Goal: Transaction & Acquisition: Purchase product/service

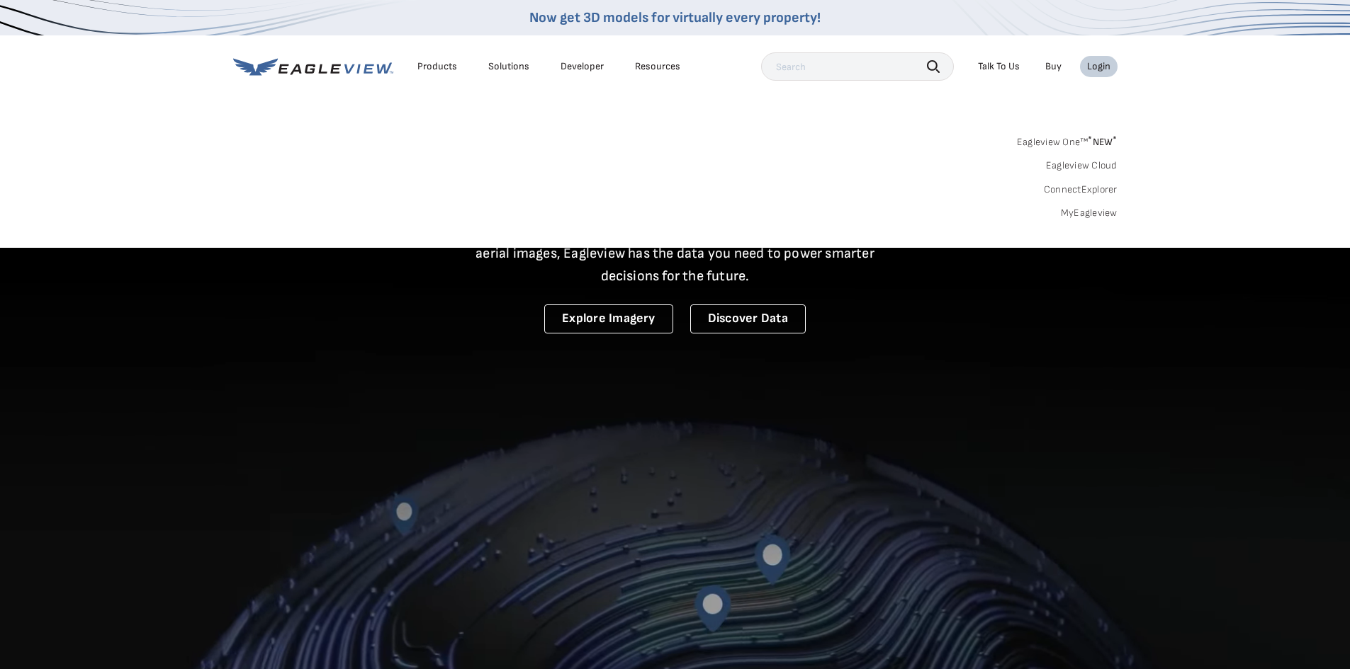
click at [1056, 139] on link "Eagleview One™ * NEW *" at bounding box center [1067, 140] width 101 height 16
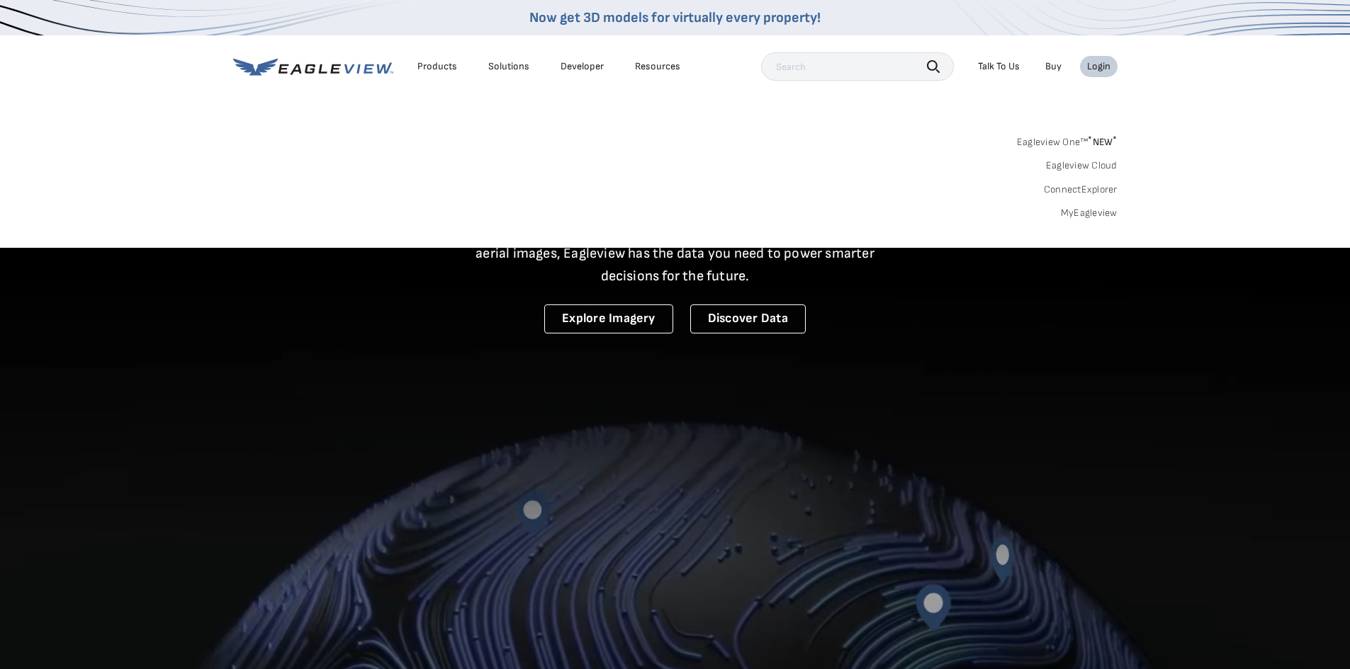
click at [1092, 69] on div "Login" at bounding box center [1098, 66] width 23 height 13
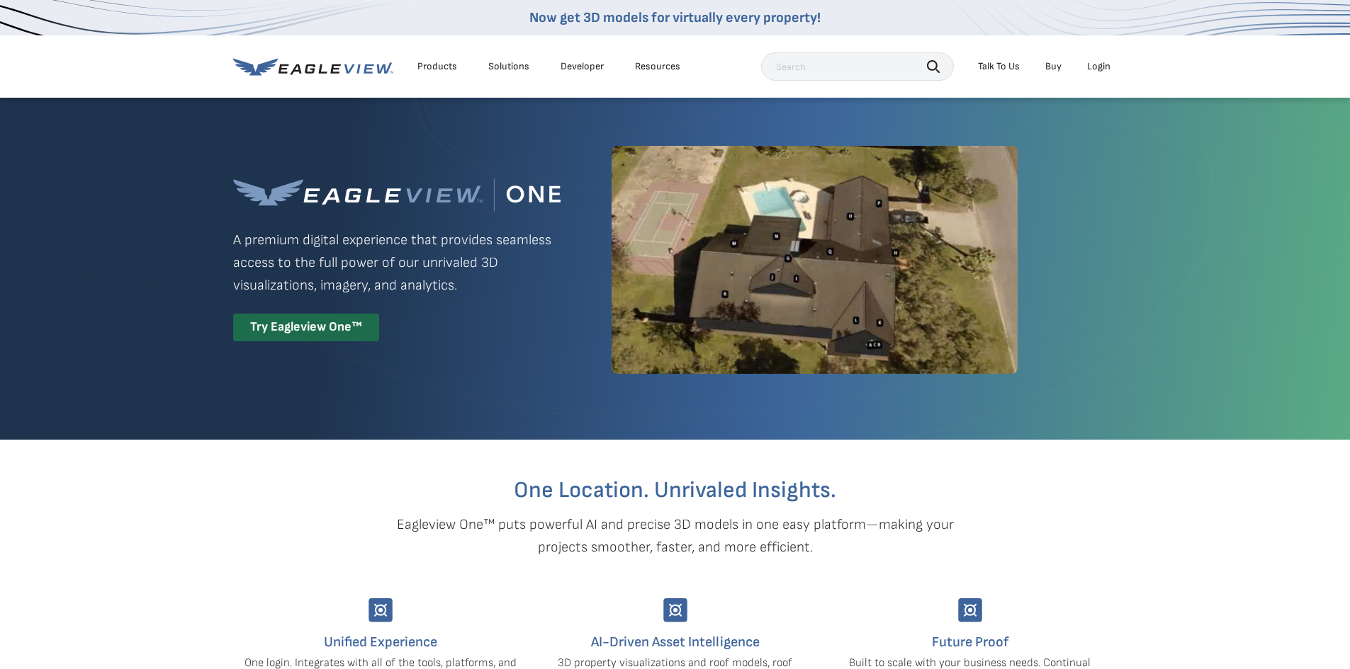
click at [418, 68] on div "Products" at bounding box center [437, 66] width 40 height 13
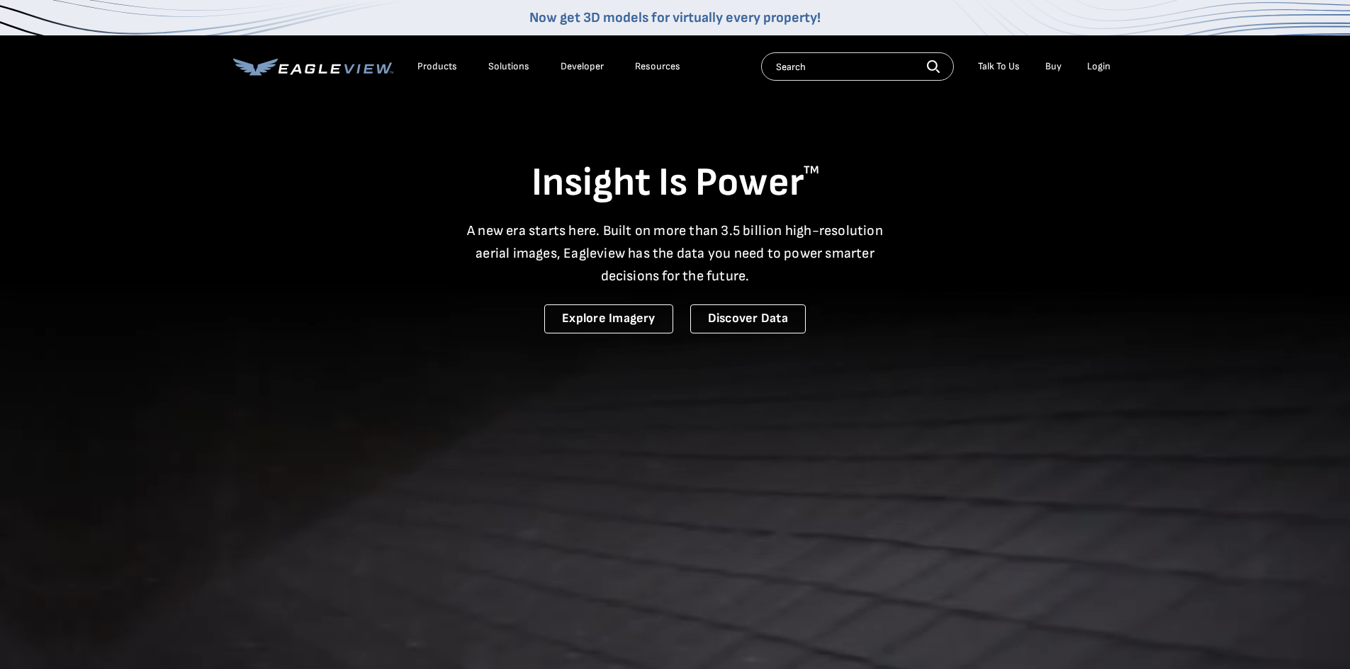
click at [1109, 61] on div "Login" at bounding box center [1098, 66] width 23 height 13
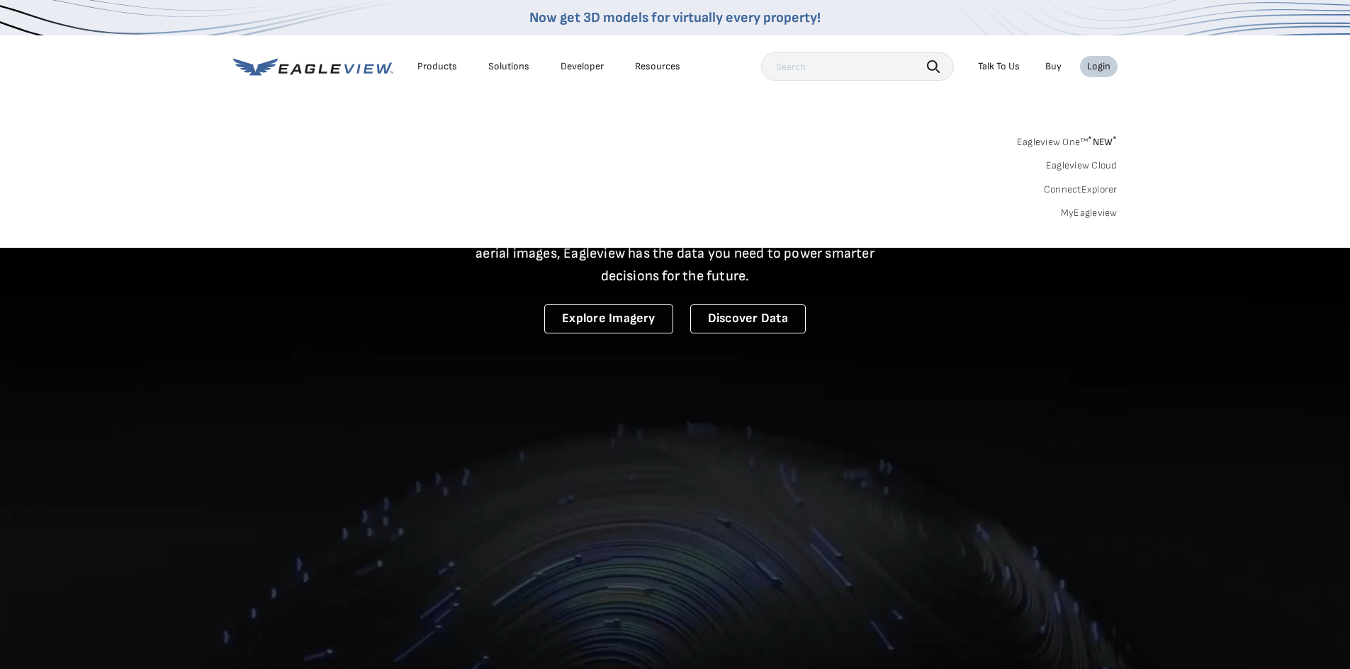
click at [1096, 210] on link "MyEagleview" at bounding box center [1089, 213] width 57 height 13
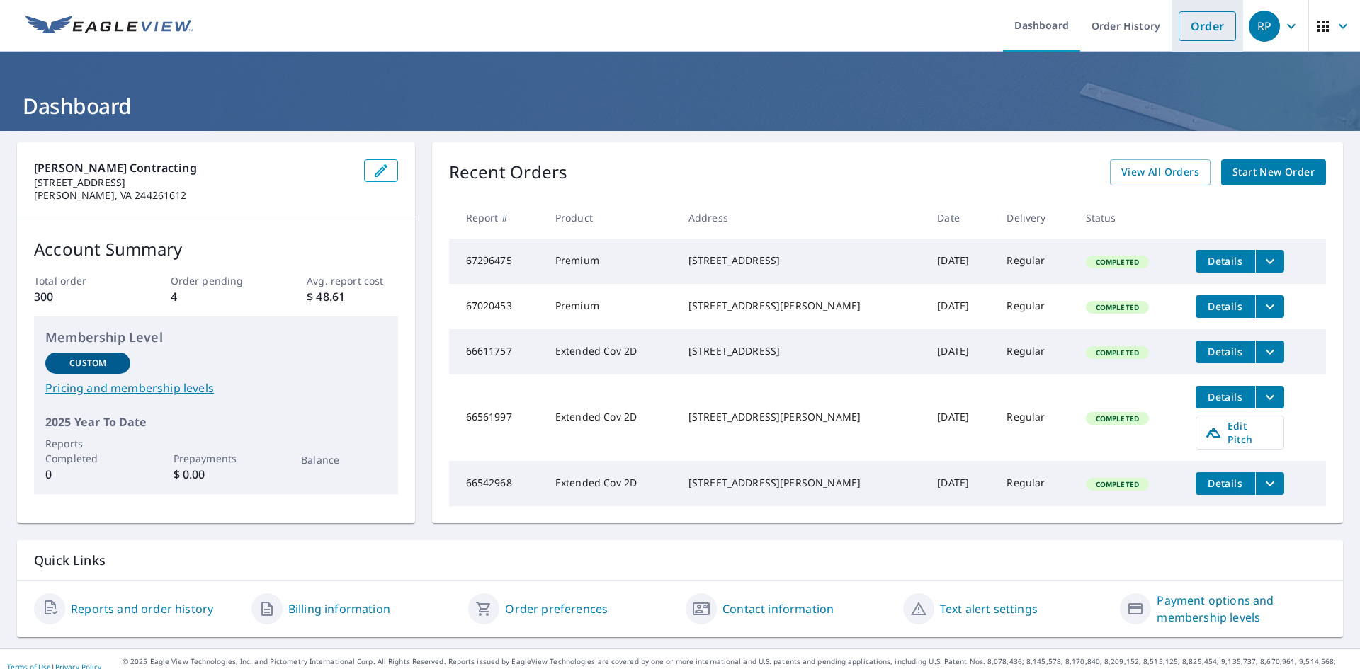
click at [1182, 30] on link "Order" at bounding box center [1207, 26] width 57 height 30
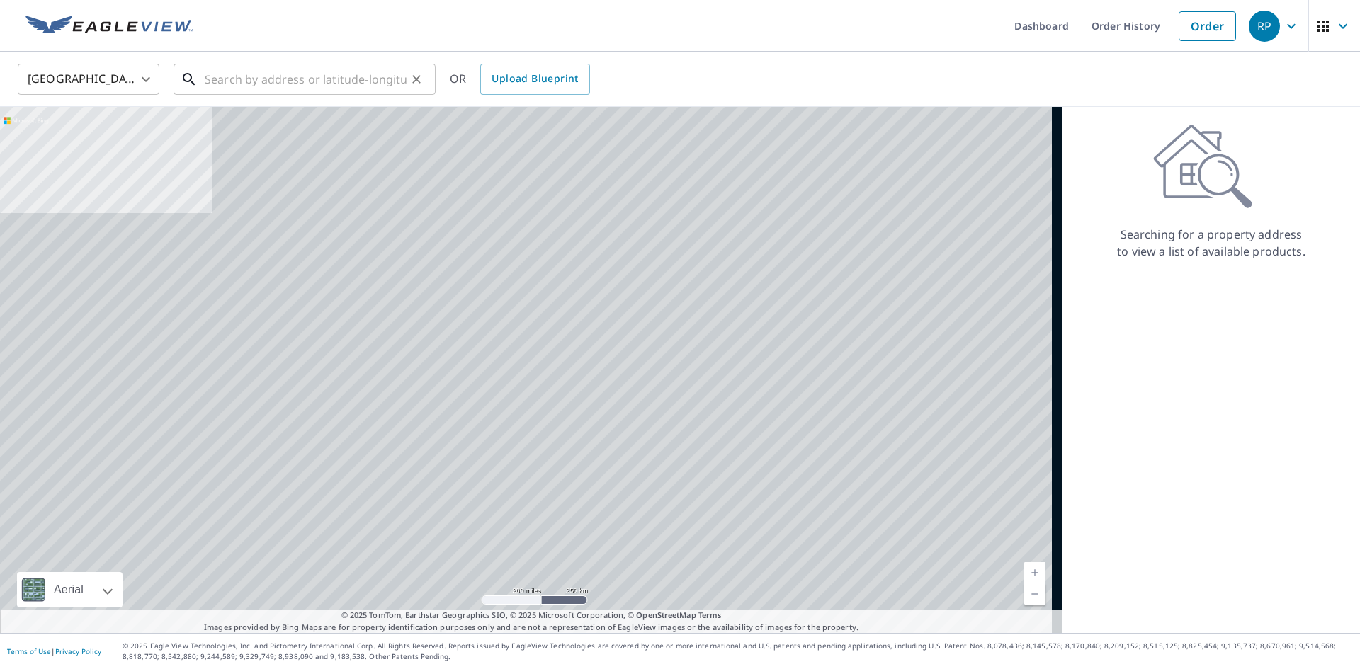
click at [319, 85] on input "text" at bounding box center [306, 80] width 202 height 40
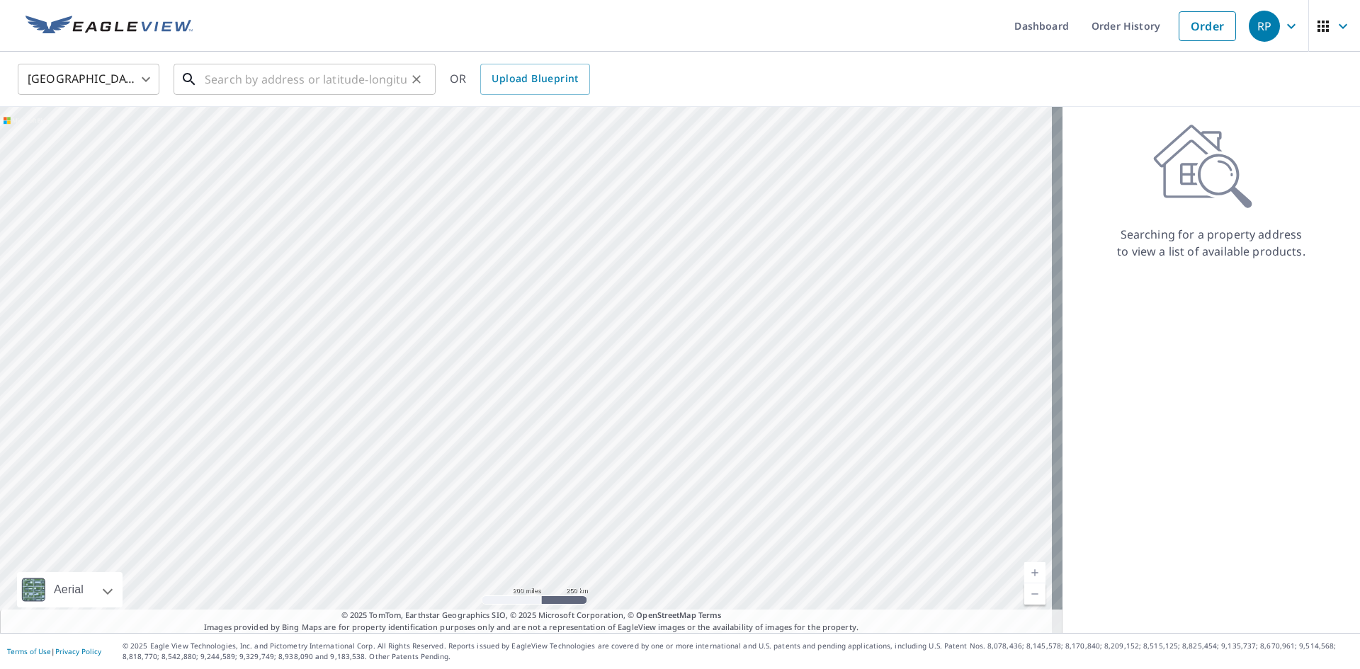
click at [284, 76] on input "text" at bounding box center [306, 80] width 202 height 40
type input "2"
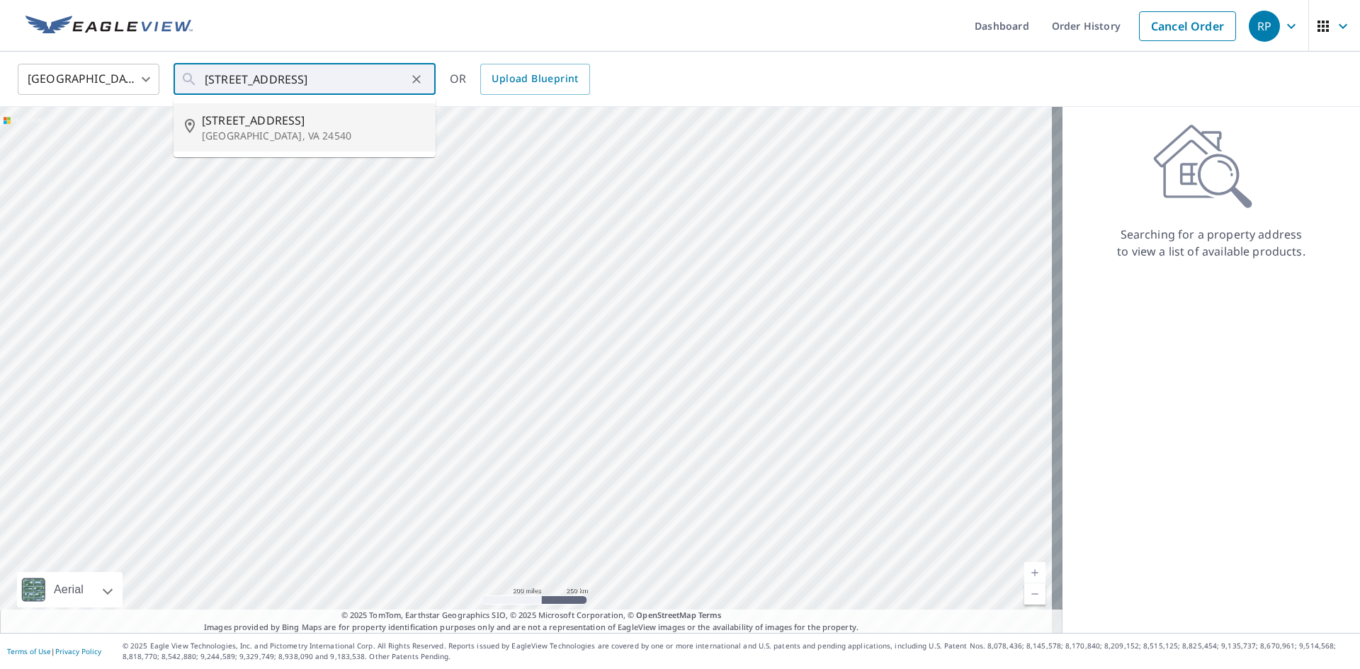
type input "645 River Park Dr Danville, VA 24540"
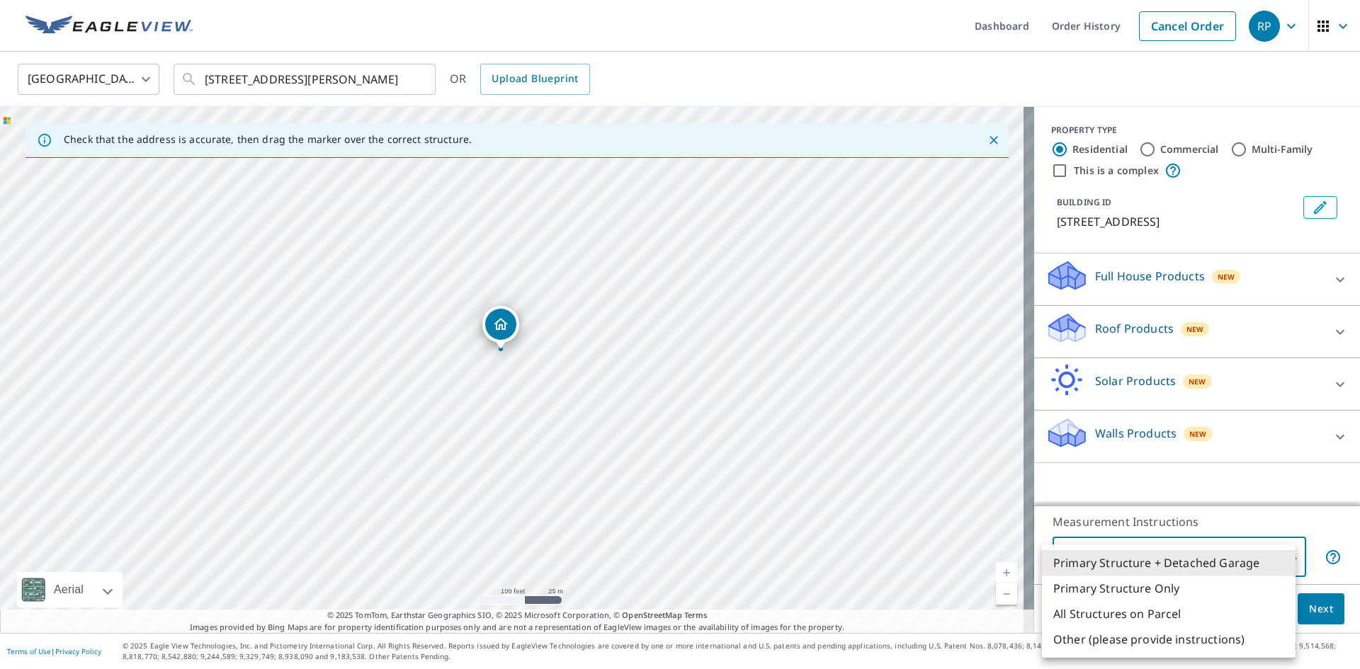
click at [1156, 563] on body "RP RP Dashboard Order History Cancel Order RP United States US ​ 645 River Park…" at bounding box center [680, 334] width 1360 height 669
click at [1156, 579] on li "Primary Structure Only" at bounding box center [1169, 589] width 254 height 26
type input "2"
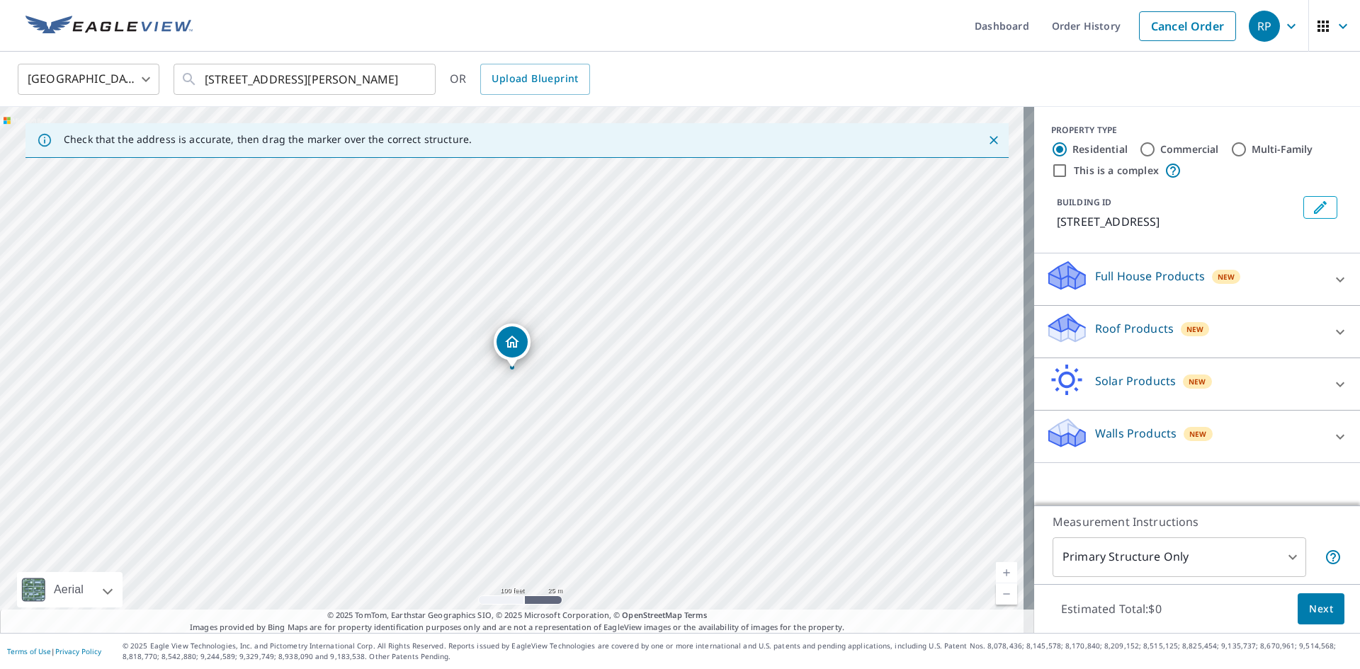
click at [1135, 343] on div "Roof Products New" at bounding box center [1185, 332] width 278 height 40
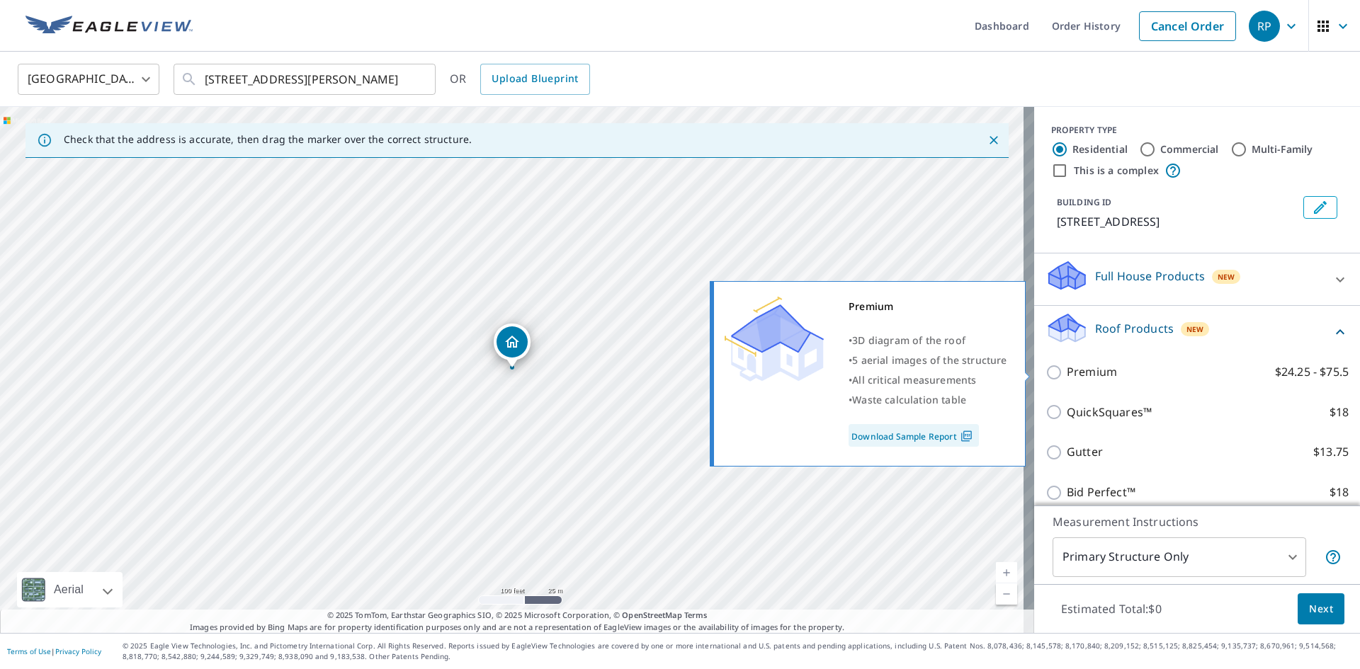
click at [1088, 376] on p "Premium" at bounding box center [1092, 372] width 50 height 18
click at [1067, 376] on input "Premium $24.25 - $75.5" at bounding box center [1056, 372] width 21 height 17
checkbox input "true"
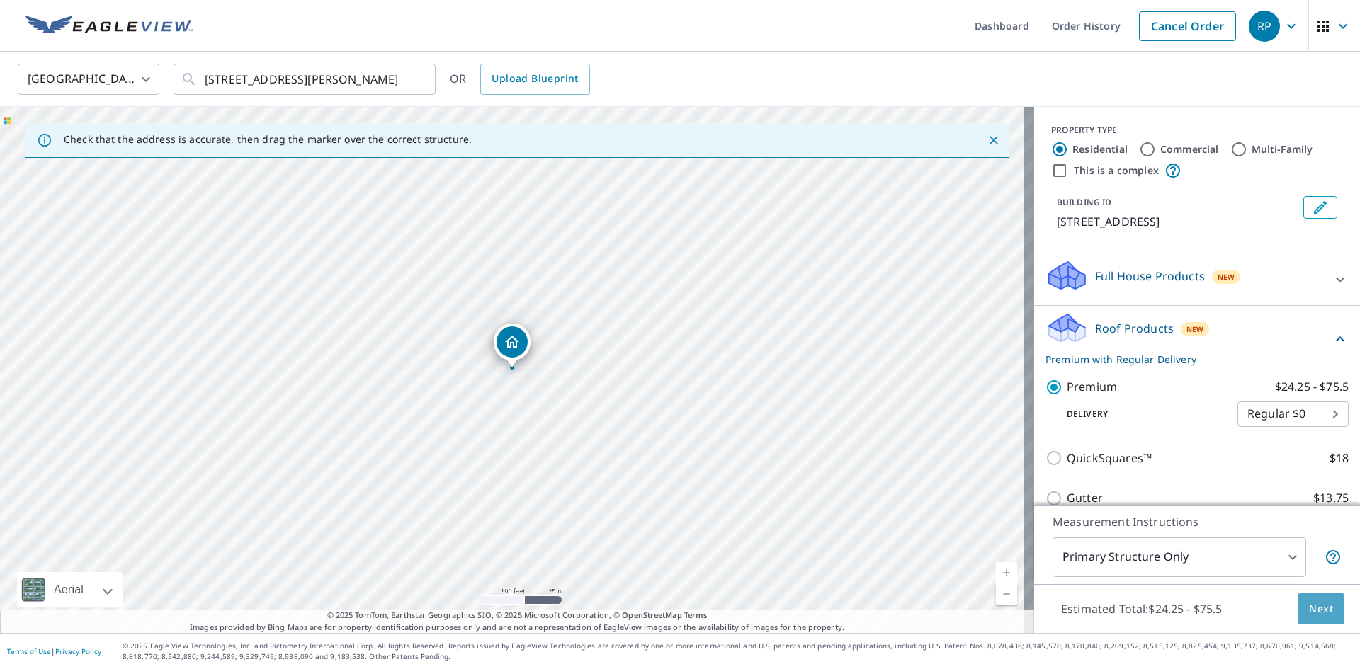
click at [1312, 606] on span "Next" at bounding box center [1321, 610] width 24 height 18
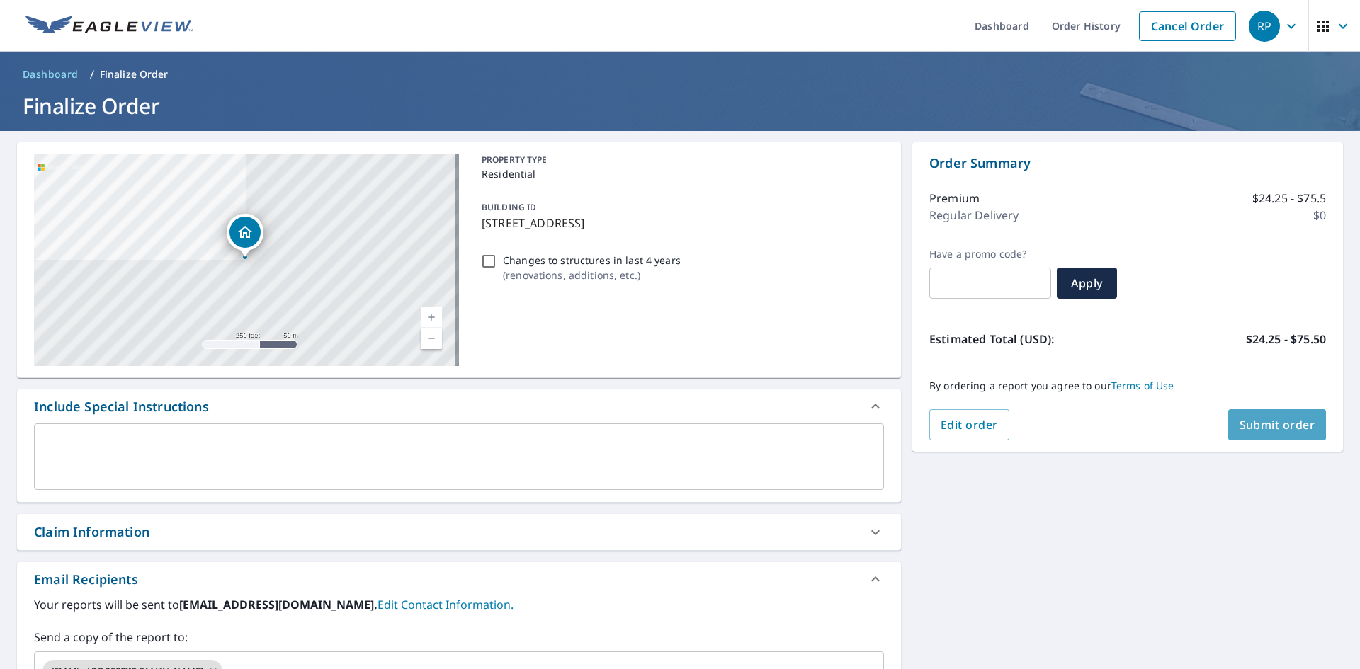
click at [1270, 423] on span "Submit order" at bounding box center [1278, 425] width 76 height 16
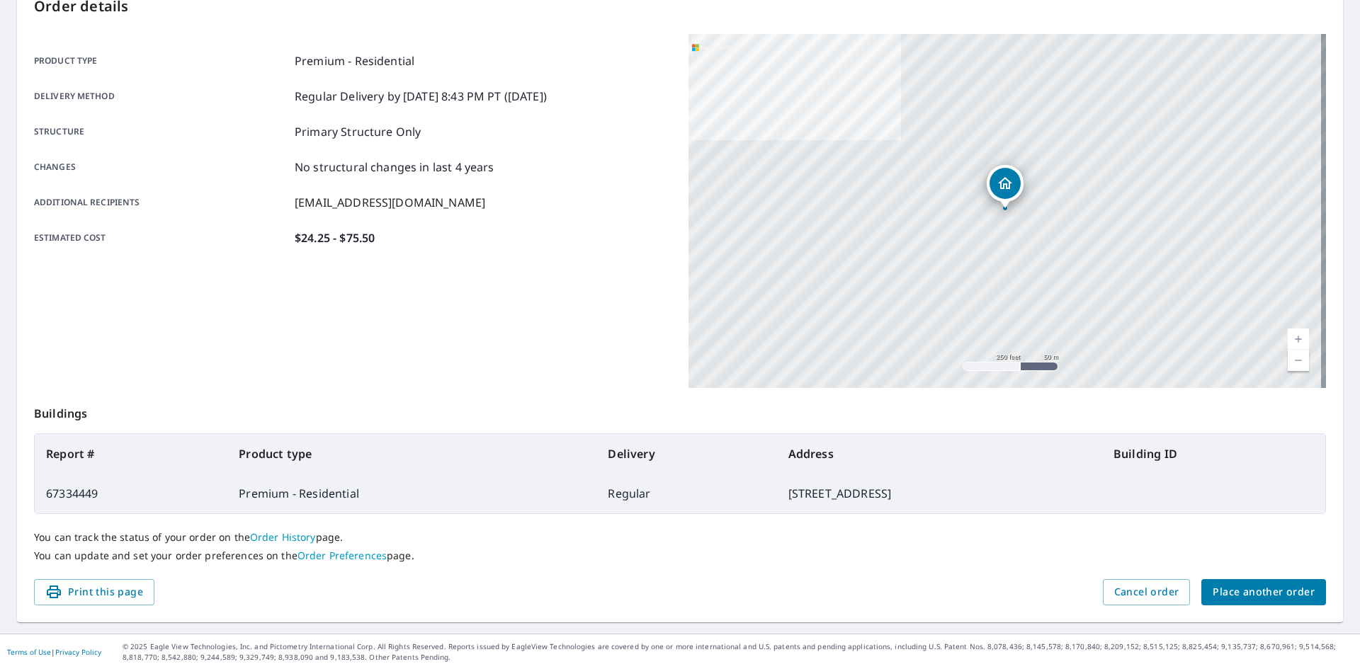
scroll to position [164, 0]
click at [1234, 592] on span "Place another order" at bounding box center [1264, 592] width 102 height 18
